Goal: Transaction & Acquisition: Subscribe to service/newsletter

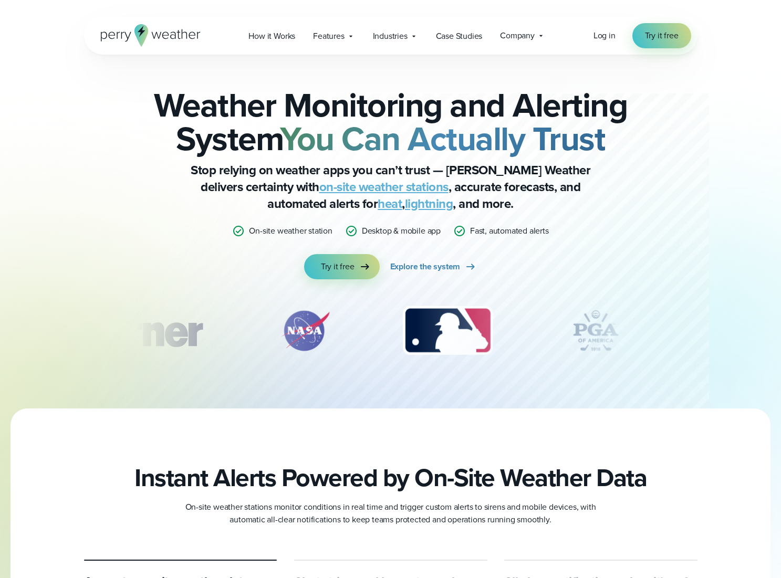
click at [608, 26] on div "Log in Try it free" at bounding box center [642, 35] width 98 height 25
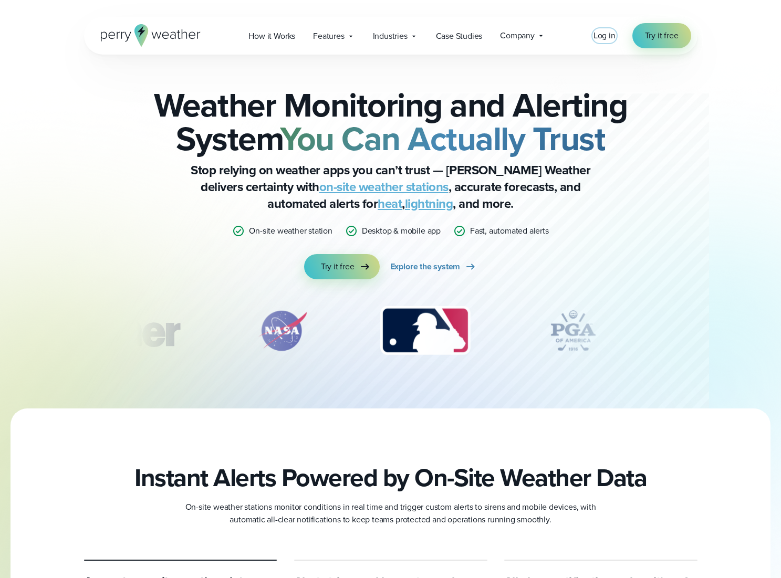
click at [604, 33] on span "Log in" at bounding box center [604, 35] width 22 height 12
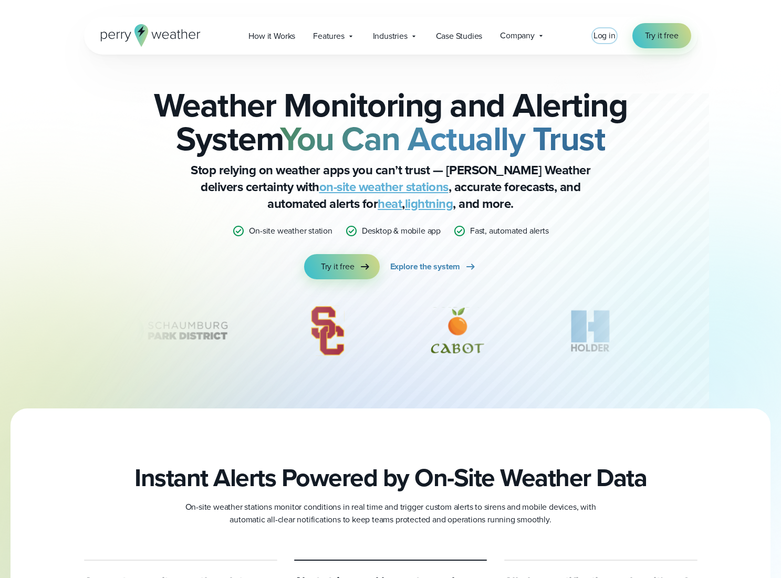
click at [602, 38] on span "Log in" at bounding box center [604, 35] width 22 height 12
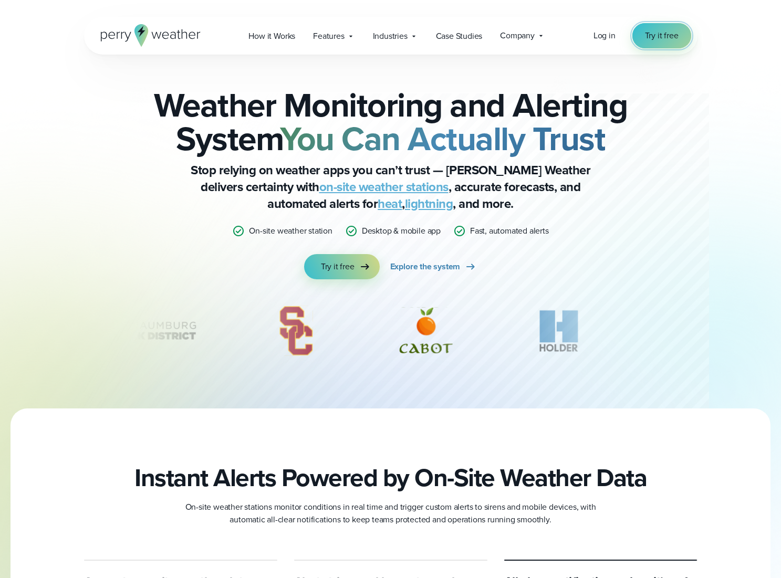
click at [670, 37] on span "Try it free" at bounding box center [662, 35] width 34 height 13
